Goal: Find specific page/section: Find specific page/section

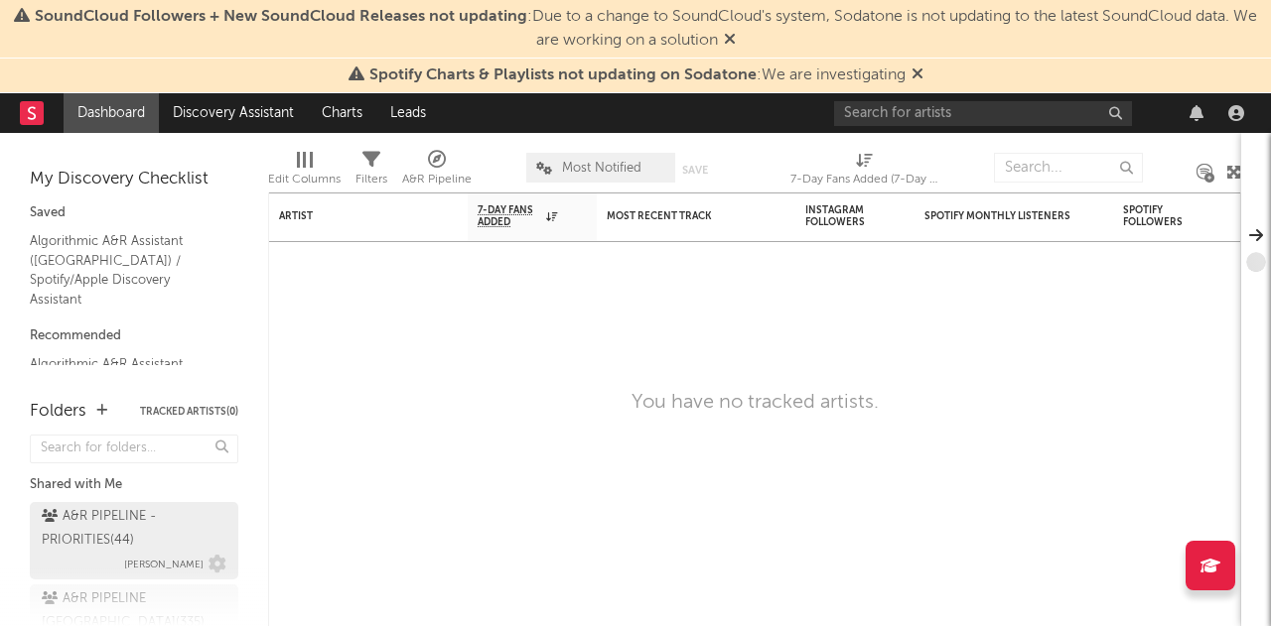
click at [124, 523] on div "A&R PIPELINE - PRIORITIES ( 44 )" at bounding box center [132, 529] width 180 height 48
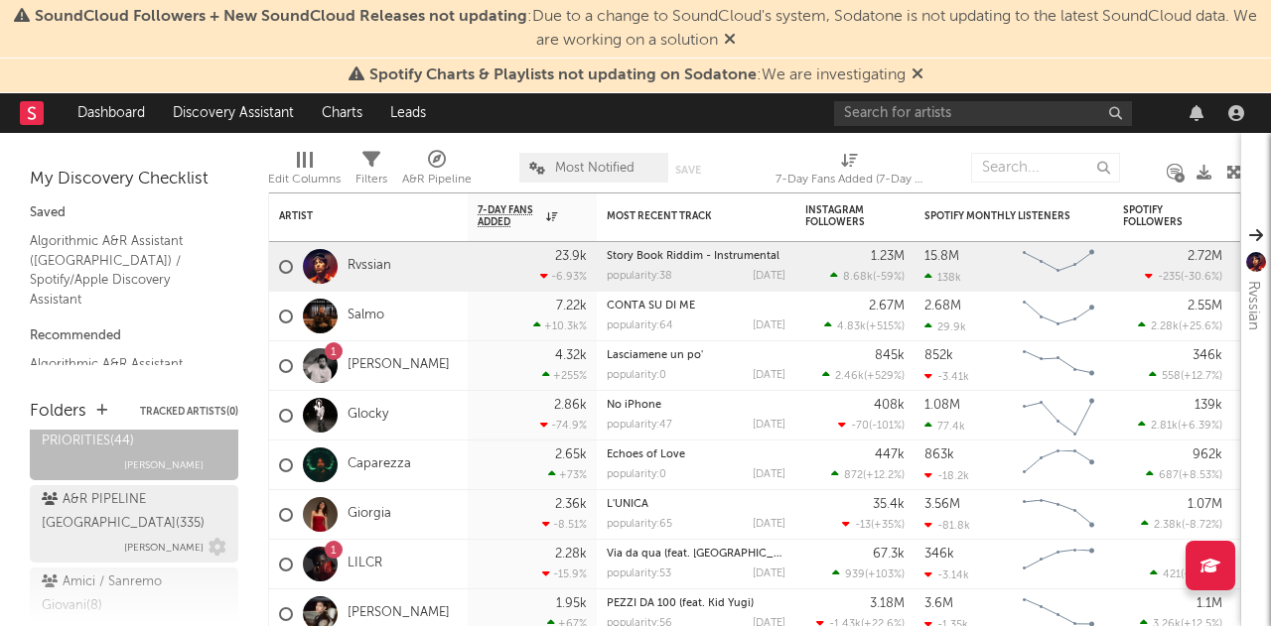
scroll to position [298, 0]
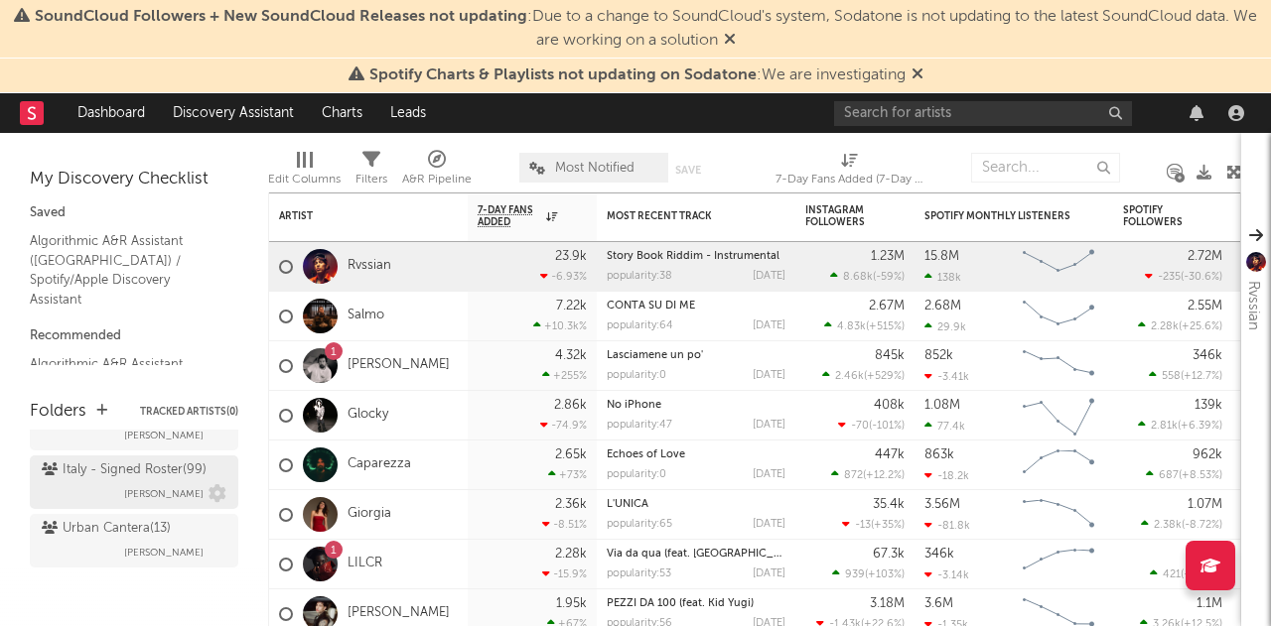
click at [139, 465] on div "Italy - Signed Roster ( 99 )" at bounding box center [124, 471] width 165 height 24
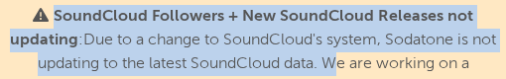
drag, startPoint x: 351, startPoint y: 69, endPoint x: 405, endPoint y: 478, distance: 411.5
click at [405, 79] on html "SoundCloud Followers + New SoundCloud Releases not updating : Due to a change t…" at bounding box center [253, 39] width 506 height 79
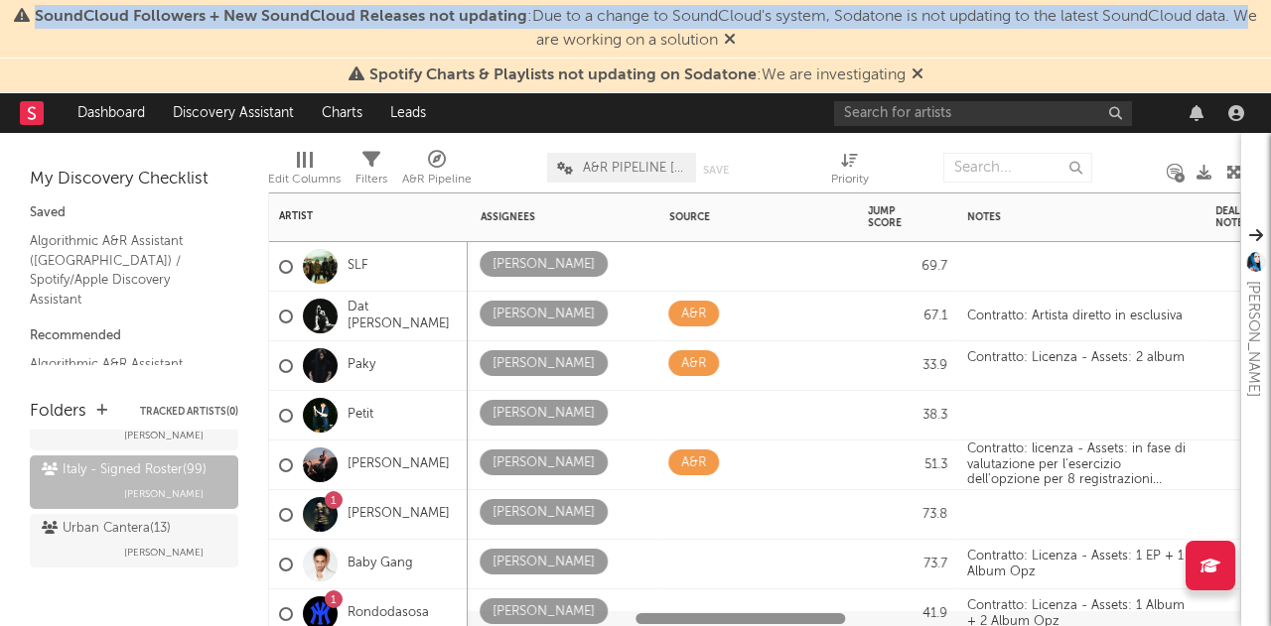
drag, startPoint x: 416, startPoint y: 621, endPoint x: 627, endPoint y: 618, distance: 211.5
click at [627, 618] on div at bounding box center [854, 619] width 772 height 15
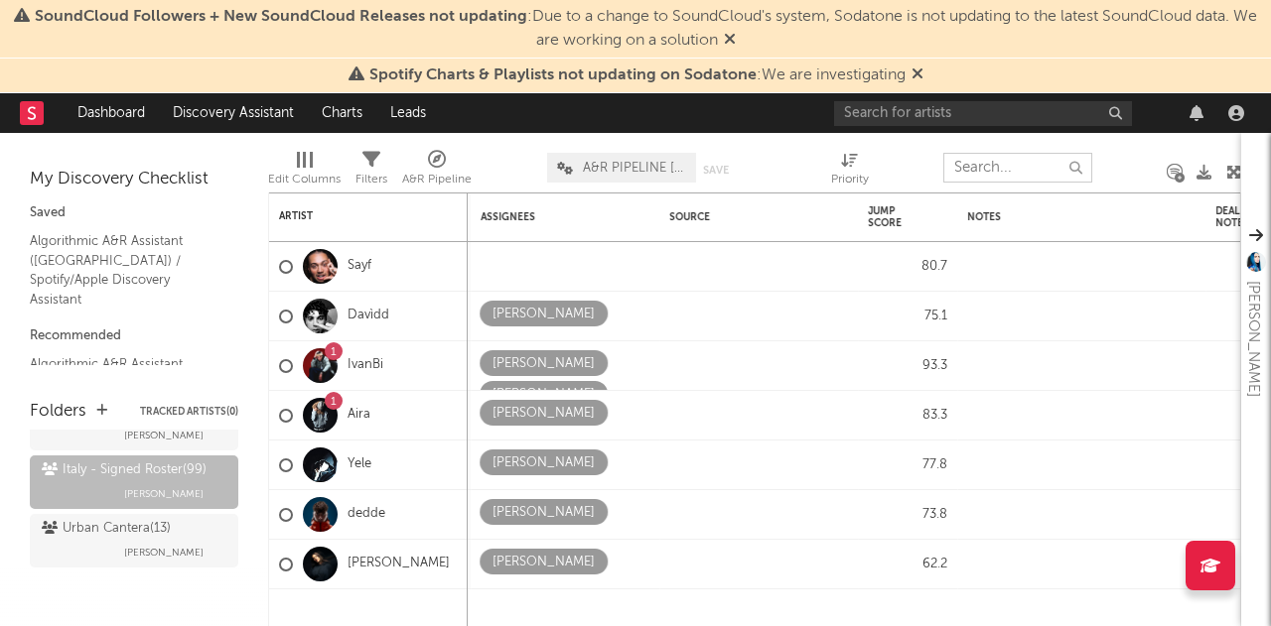
click at [993, 171] on input "text" at bounding box center [1017, 168] width 149 height 30
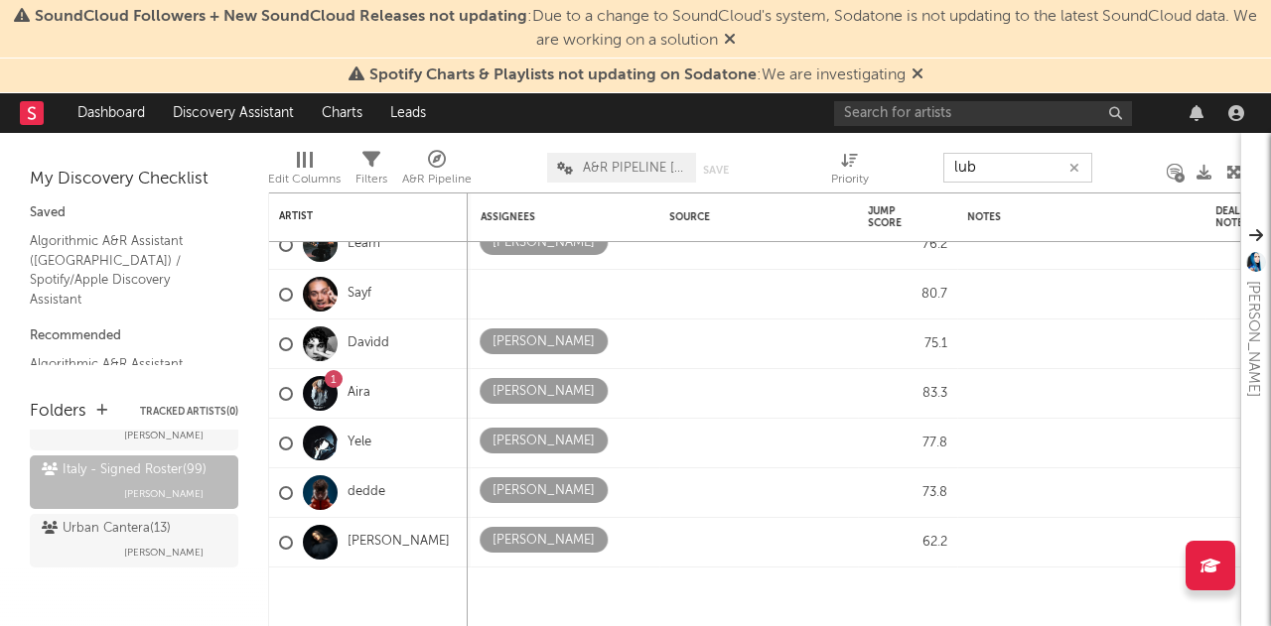
type input "lubi"
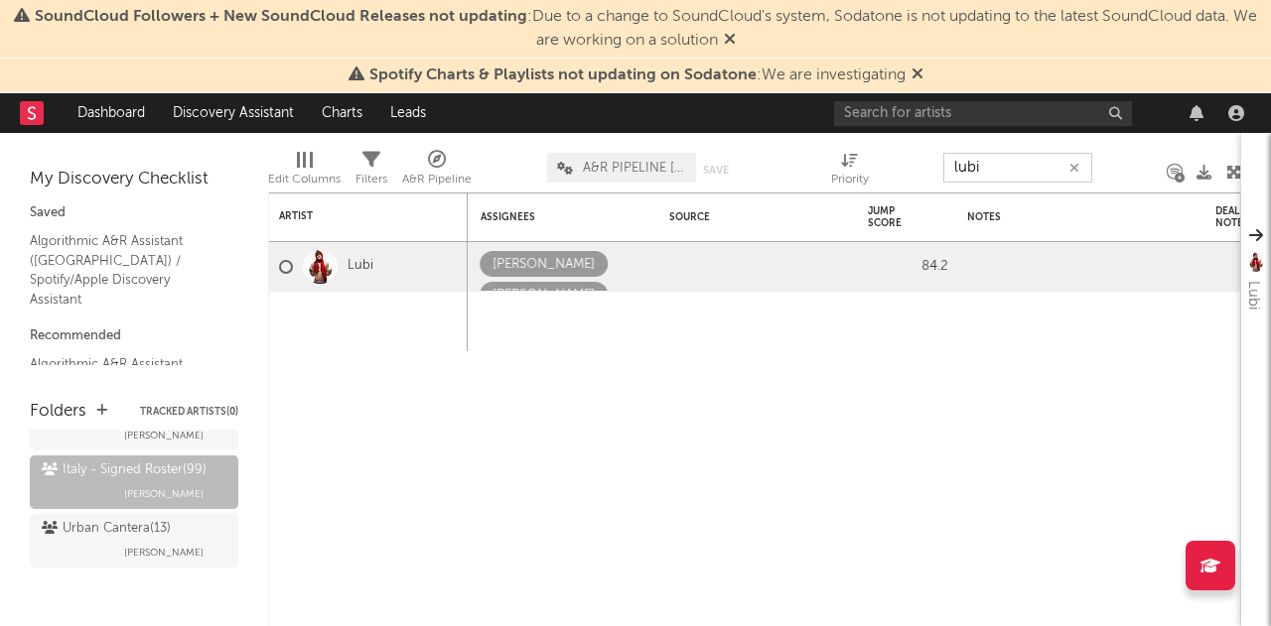
click at [1078, 169] on icon "button" at bounding box center [1074, 168] width 10 height 13
